Goal: Task Accomplishment & Management: Manage account settings

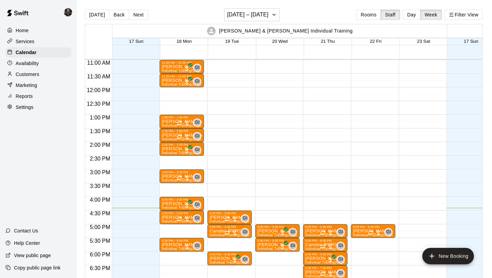
scroll to position [300, 0]
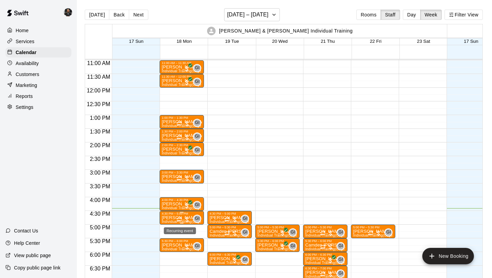
click at [180, 218] on icon "Recurring event" at bounding box center [179, 218] width 5 height 5
click at [184, 246] on icon "delete" at bounding box center [183, 256] width 5 height 6
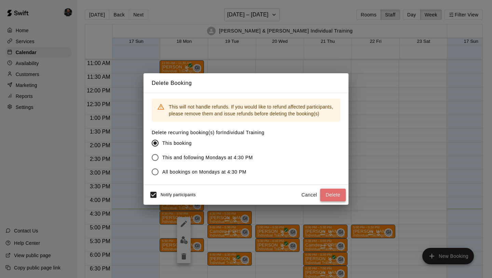
click at [255, 196] on button "Delete" at bounding box center [333, 194] width 26 height 13
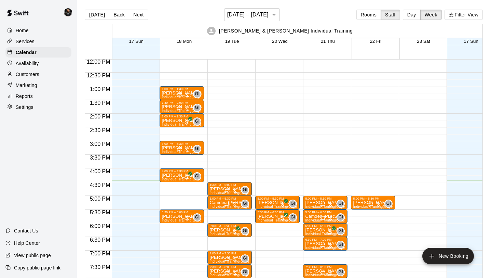
scroll to position [329, 0]
click at [248, 20] on button "[DATE] – [DATE]" at bounding box center [252, 14] width 56 height 13
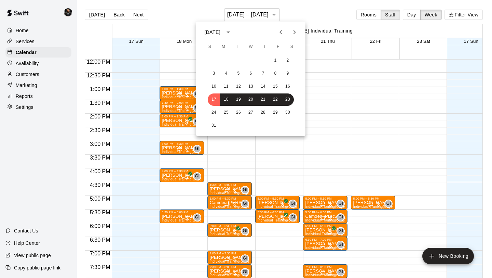
click at [255, 31] on icon "Next month" at bounding box center [295, 32] width 8 height 8
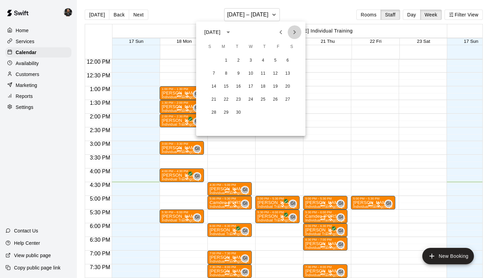
click at [255, 31] on icon "Next month" at bounding box center [295, 32] width 2 height 4
click at [255, 73] on button "6" at bounding box center [263, 73] width 12 height 12
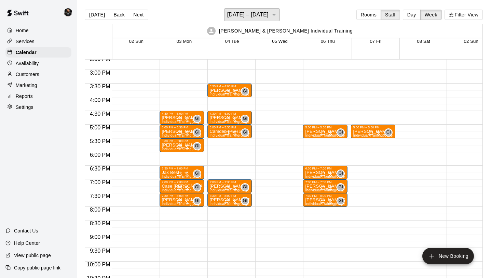
scroll to position [399, 0]
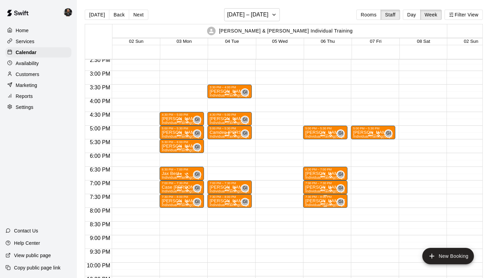
click at [255, 204] on div at bounding box center [327, 202] width 14 height 7
click at [255, 241] on icon "delete" at bounding box center [327, 238] width 5 height 6
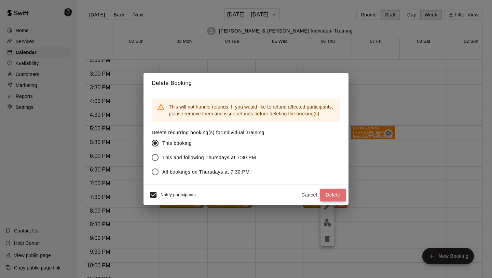
click at [255, 194] on button "Delete" at bounding box center [333, 194] width 26 height 13
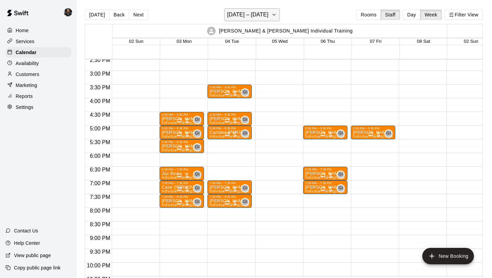
click at [250, 14] on h6 "[DATE] – [DATE]" at bounding box center [247, 15] width 41 height 10
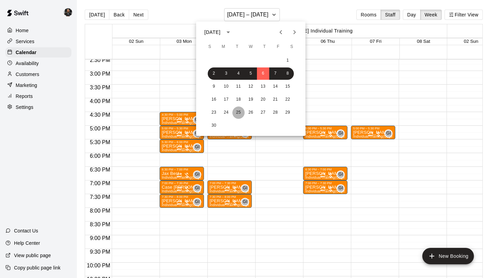
click at [239, 109] on button "25" at bounding box center [238, 112] width 12 height 12
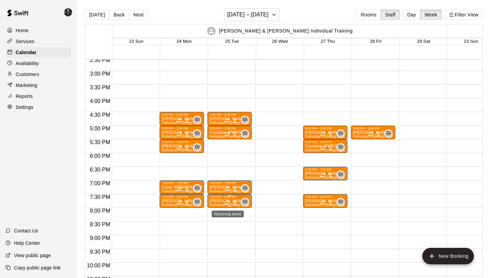
click at [229, 204] on icon "Recurring event" at bounding box center [227, 203] width 4 height 1
click at [231, 240] on icon "delete" at bounding box center [232, 242] width 5 height 6
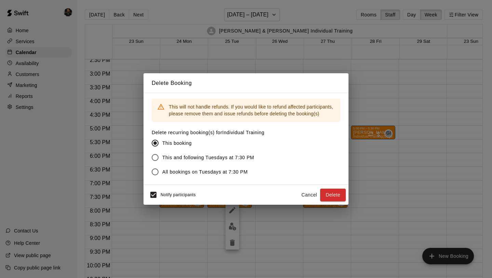
click at [255, 193] on button "Delete" at bounding box center [333, 194] width 26 height 13
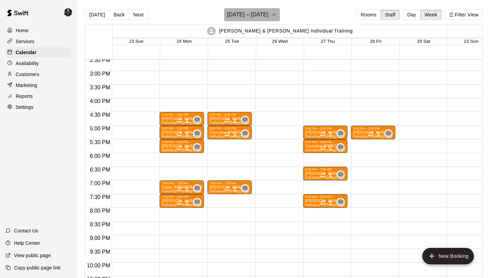
click at [255, 17] on h6 "[DATE] – [DATE]" at bounding box center [247, 15] width 41 height 10
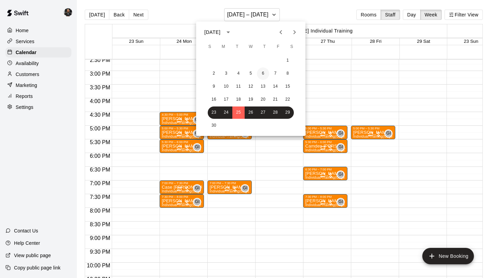
click at [255, 73] on button "6" at bounding box center [263, 73] width 12 height 12
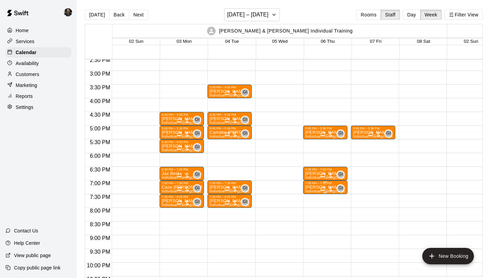
click at [255, 184] on div "7:00 PM – 7:30 PM" at bounding box center [325, 182] width 40 height 3
click at [255, 220] on icon "delete" at bounding box center [312, 221] width 5 height 6
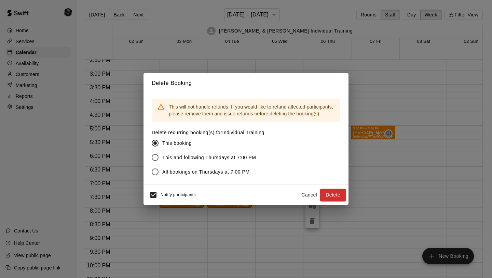
click at [255, 205] on div "Delete Booking This will not handle refunds. If you would like to refund affect…" at bounding box center [246, 139] width 492 height 278
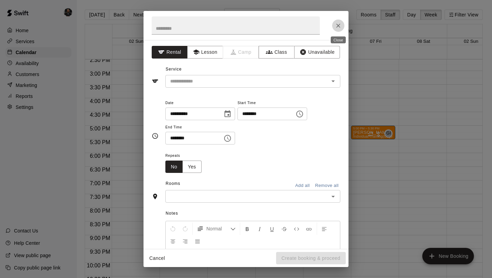
click at [255, 27] on button "Close" at bounding box center [338, 25] width 12 height 12
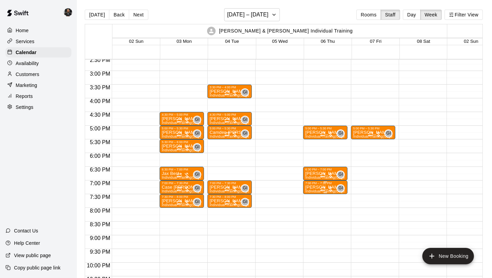
click at [255, 221] on button "delete" at bounding box center [313, 224] width 14 height 14
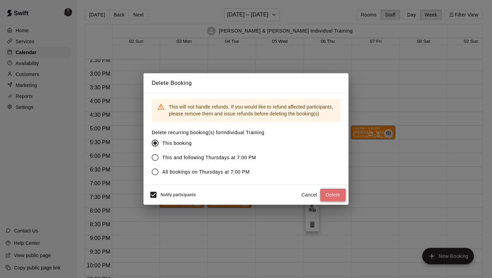
click at [255, 190] on button "Delete" at bounding box center [333, 194] width 26 height 13
